Goal: Use online tool/utility: Utilize a website feature to perform a specific function

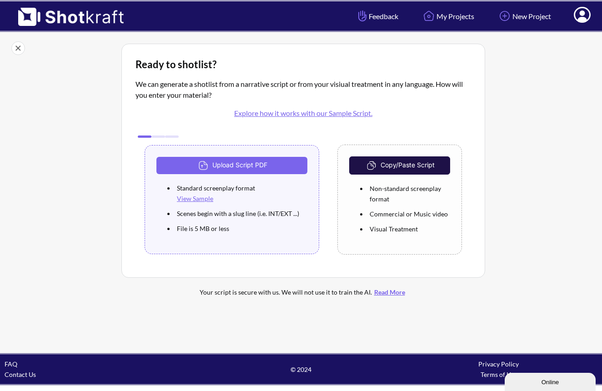
click at [422, 167] on button "Copy/Paste Script" at bounding box center [399, 165] width 101 height 18
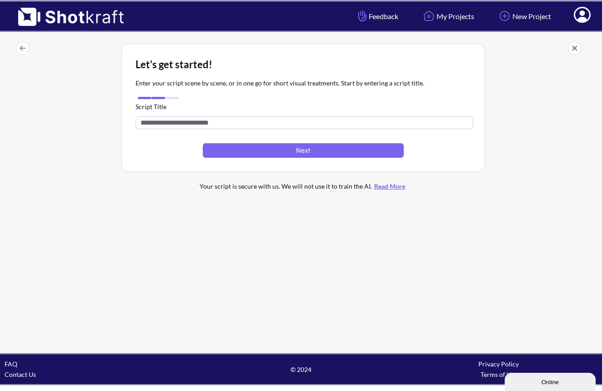
click at [328, 125] on input "text" at bounding box center [304, 122] width 338 height 13
type input "**********"
click at [330, 154] on button "Next" at bounding box center [303, 150] width 201 height 15
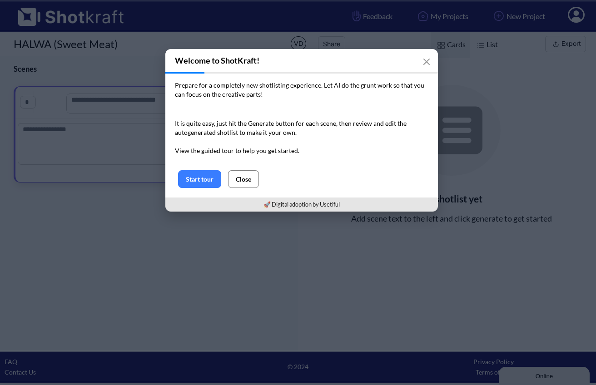
click at [246, 182] on button "Close" at bounding box center [243, 179] width 31 height 18
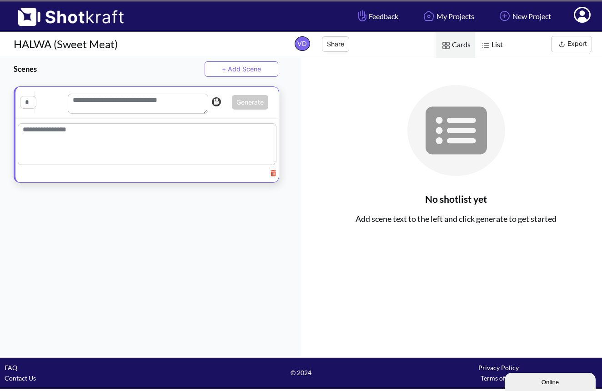
click at [133, 133] on textarea at bounding box center [147, 144] width 259 height 42
paste textarea "**********"
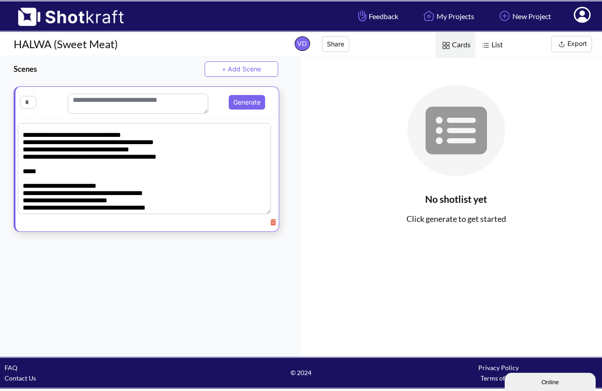
scroll to position [602, 0]
type textarea "**********"
click at [155, 107] on textarea at bounding box center [138, 104] width 140 height 20
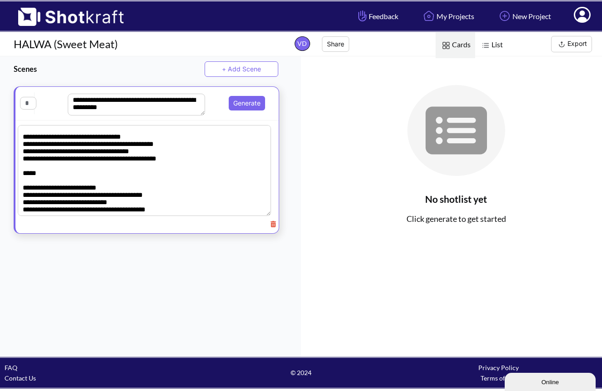
scroll to position [6, 0]
type textarea "**********"
click at [233, 101] on button "Generate" at bounding box center [247, 103] width 36 height 15
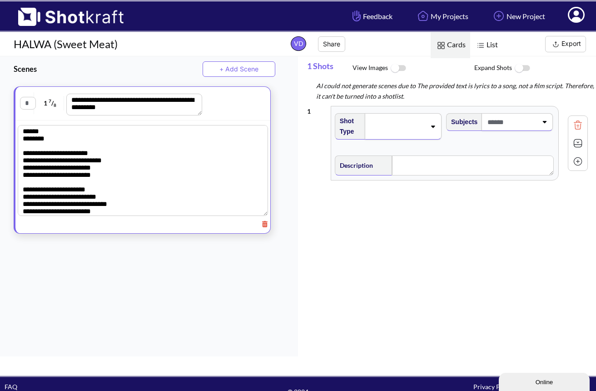
scroll to position [0, 0]
click at [402, 70] on img at bounding box center [398, 69] width 20 height 20
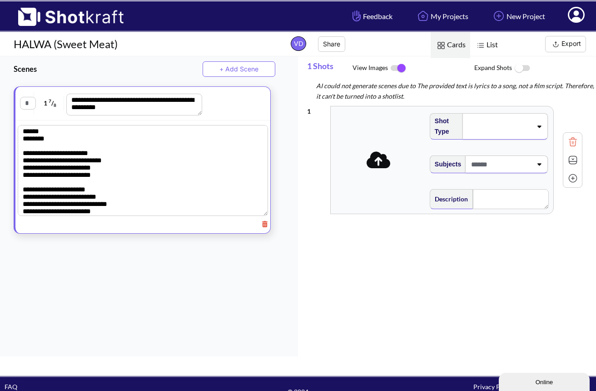
click at [397, 69] on img at bounding box center [398, 68] width 20 height 19
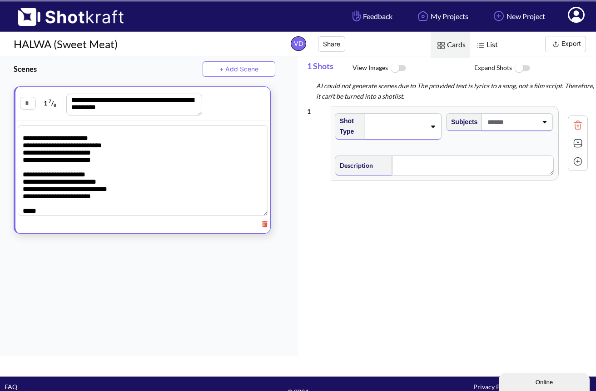
click at [509, 130] on div at bounding box center [517, 122] width 71 height 18
click at [493, 146] on li "No options found" at bounding box center [509, 147] width 102 height 14
click at [429, 130] on div at bounding box center [404, 126] width 76 height 26
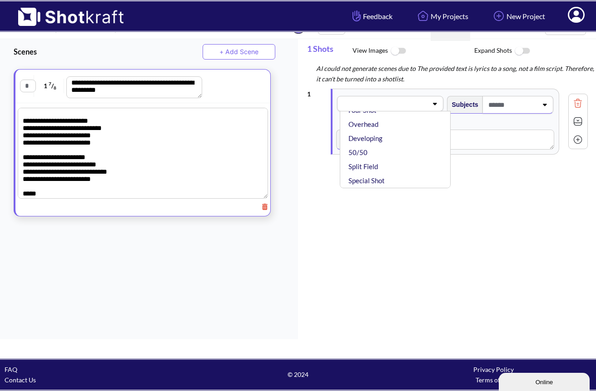
scroll to position [17, 0]
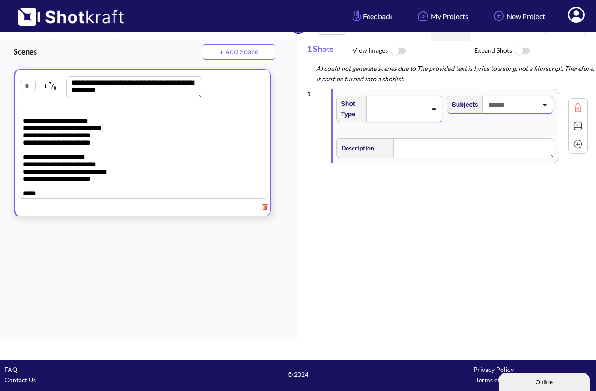
click at [400, 257] on div "1 Shot Type Subjects Description Notes Movement Camera Focus Frame Focal This i…" at bounding box center [451, 221] width 289 height 274
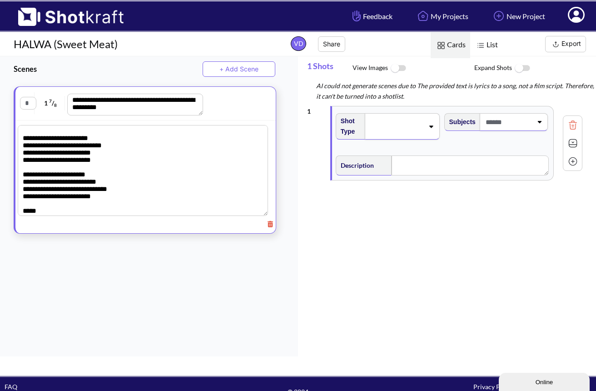
scroll to position [0, 0]
click at [209, 175] on textarea at bounding box center [143, 170] width 250 height 91
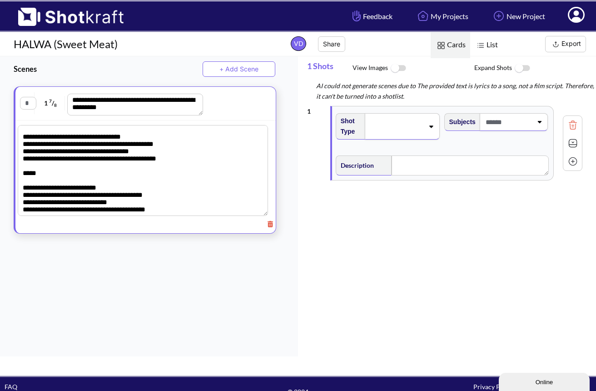
click at [225, 71] on button "+ Add Scene" at bounding box center [239, 68] width 73 height 15
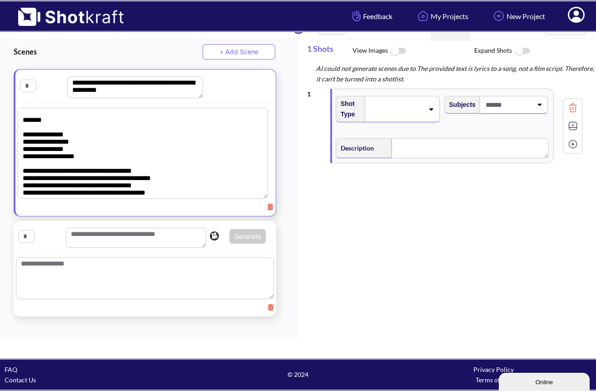
click at [201, 159] on textarea at bounding box center [143, 153] width 250 height 91
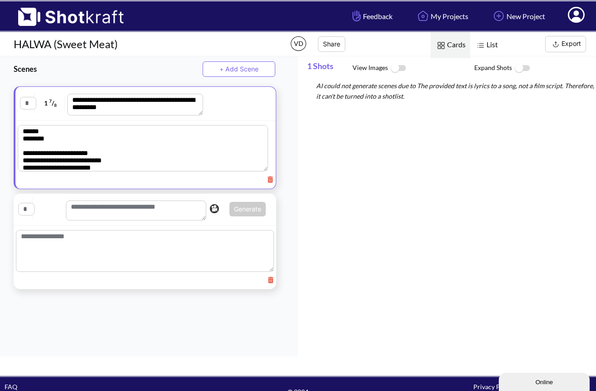
click at [135, 130] on textarea at bounding box center [143, 148] width 250 height 46
click at [155, 139] on textarea at bounding box center [143, 148] width 250 height 46
click at [185, 165] on textarea at bounding box center [143, 148] width 250 height 46
click at [400, 67] on img at bounding box center [398, 69] width 20 height 20
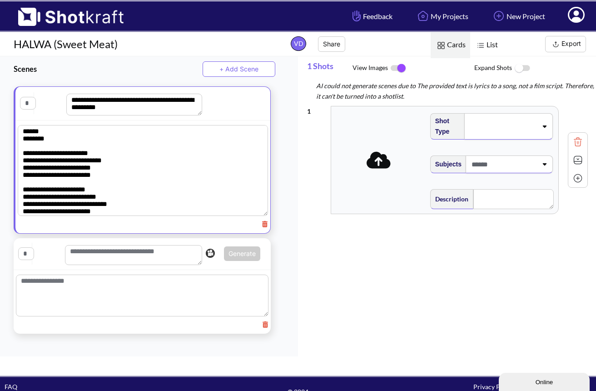
click at [516, 127] on span at bounding box center [503, 126] width 70 height 13
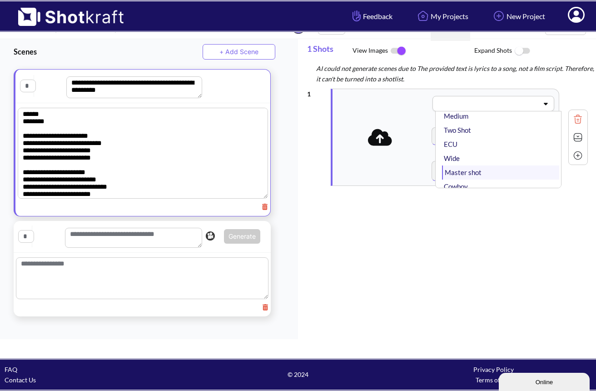
scroll to position [33, 0]
